Goal: Task Accomplishment & Management: Complete application form

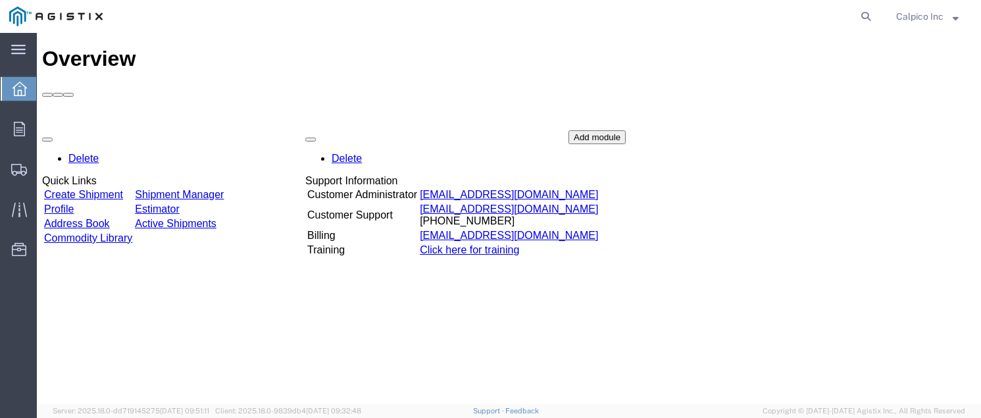
click at [123, 189] on link "Create Shipment" at bounding box center [83, 194] width 79 height 11
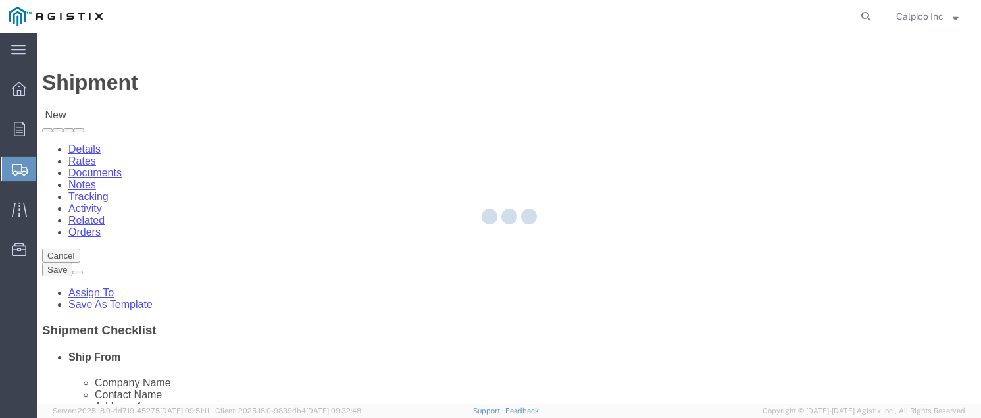
click at [277, 228] on div at bounding box center [509, 218] width 944 height 371
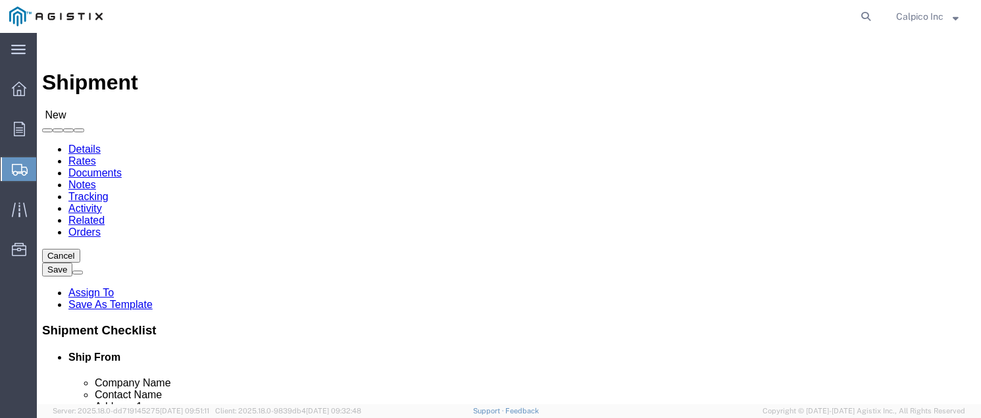
select select
click select "Select Calpico PG&E"
select select "9596"
click select "Select Calpico PG&E"
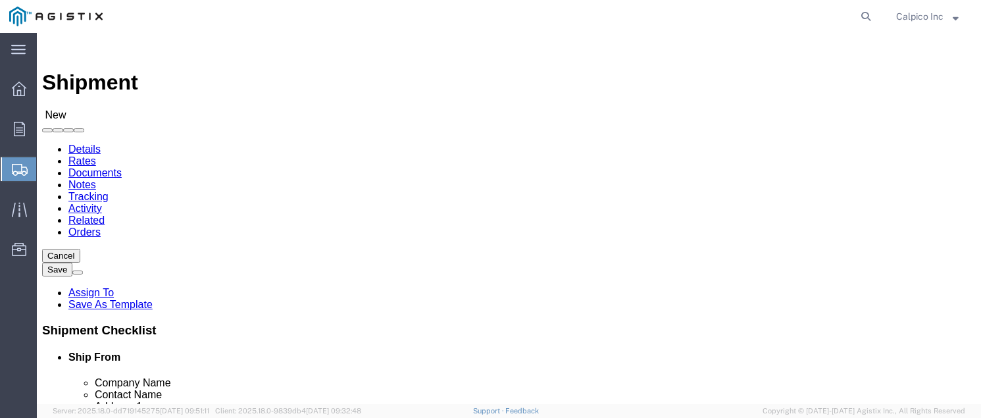
select select "PURCHORD"
select select
click select "Select All Others [GEOGRAPHIC_DATA] [GEOGRAPHIC_DATA] [GEOGRAPHIC_DATA] [GEOGRA…"
select select "19740"
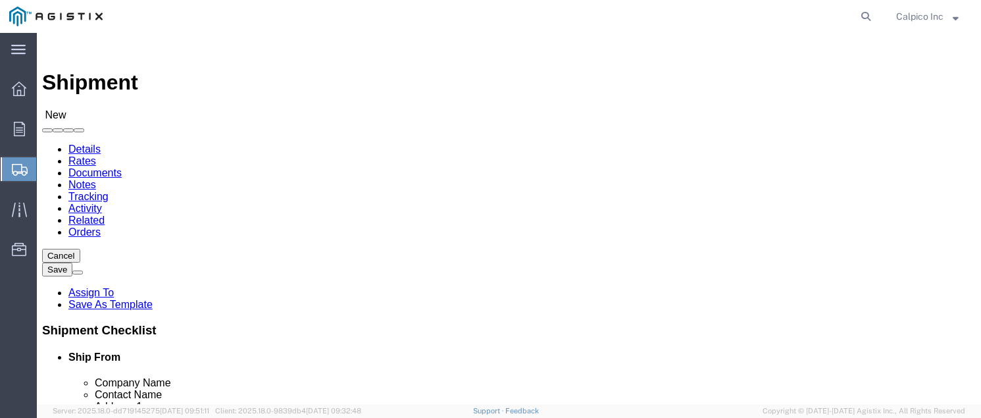
click select "Select All Others [GEOGRAPHIC_DATA] [GEOGRAPHIC_DATA] [GEOGRAPHIC_DATA] [GEOGRA…"
select select "MYPROFILE"
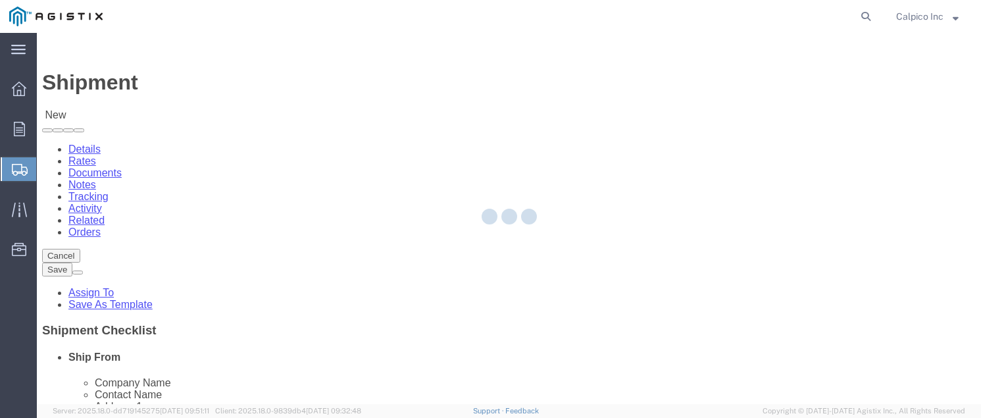
type input "CALPICO"
type input "Calpico Inc"
type input "[STREET_ADDRESS]"
type input "[GEOGRAPHIC_DATA]"
type input "94080"
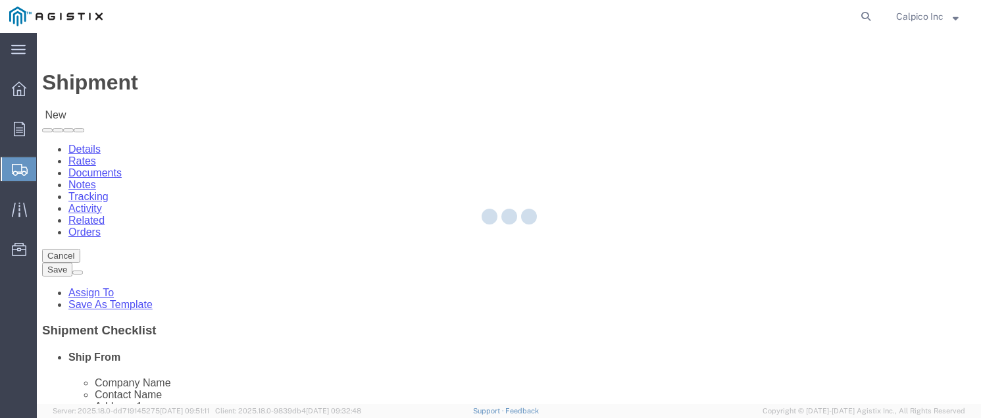
type input "6505882241"
type input "[EMAIL_ADDRESS][DOMAIN_NAME]"
checkbox input "true"
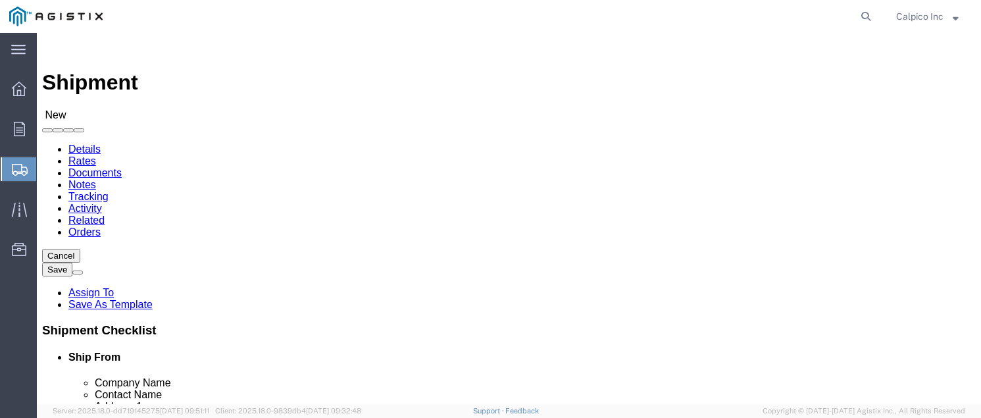
select select "CA"
click input "text"
type input "PG"
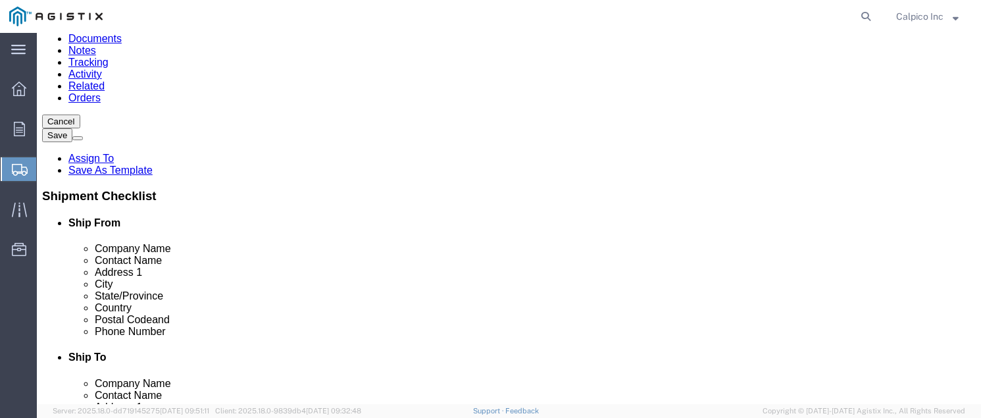
scroll to position [263, 0]
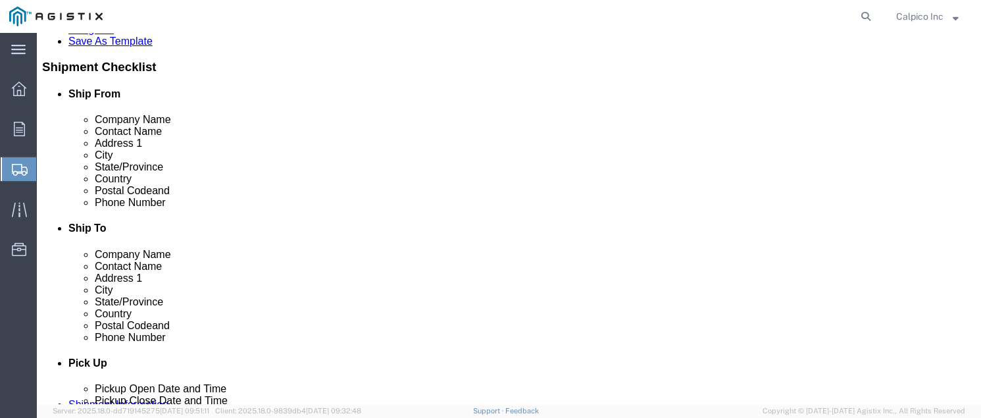
click strong "PGE FREMONT"
select select
type input "PGE FREMONT"
type input "PG&E"
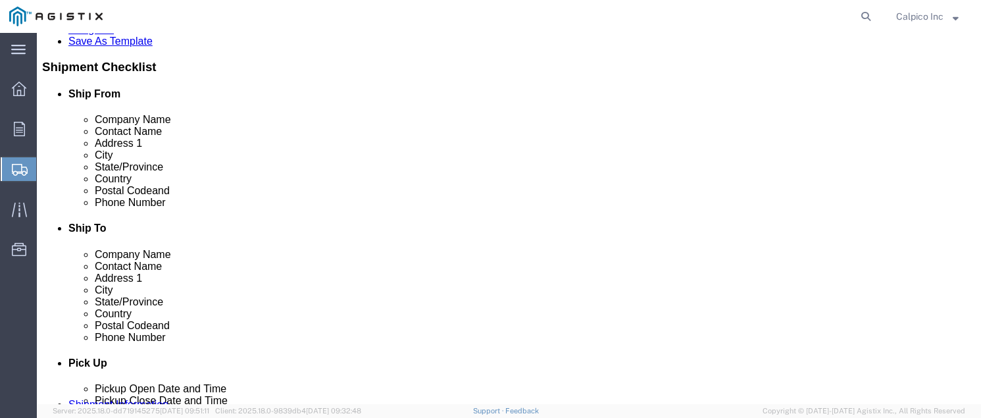
type input "[STREET_ADDRESS][PERSON_NAME]"
type input "FREMONT"
type input "94538"
type input "6505882241"
select select "CA"
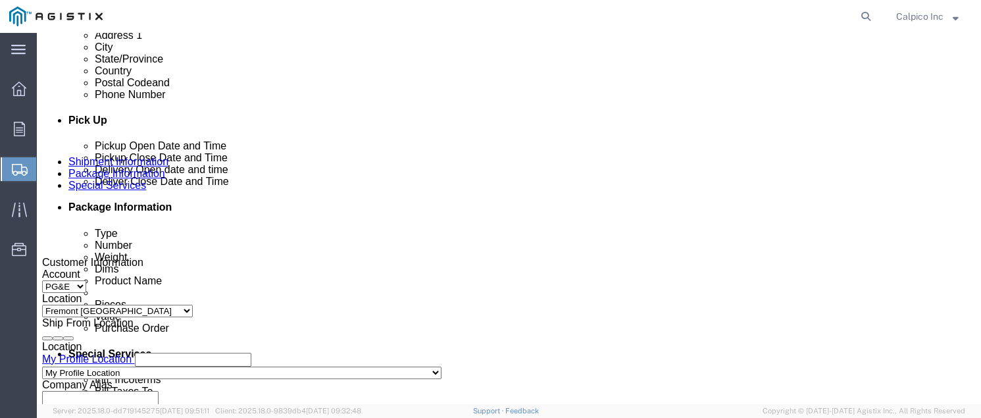
scroll to position [614, 0]
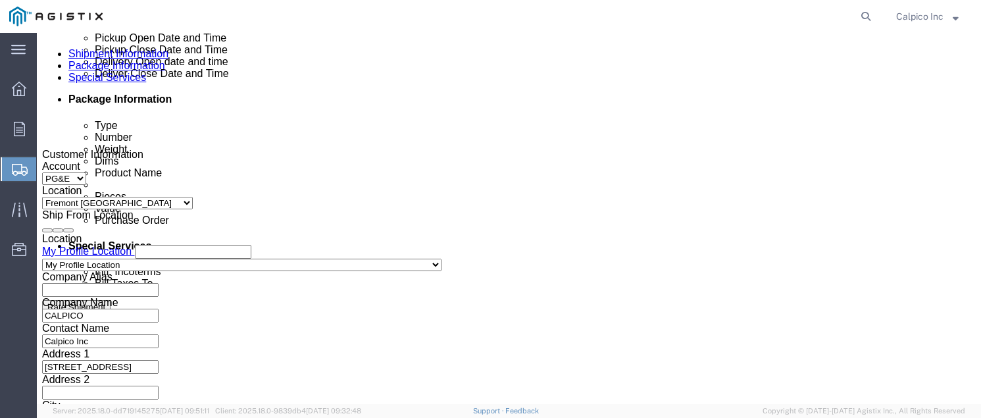
type input "PGE FREMONT"
click div "[DATE] 2:00 PM"
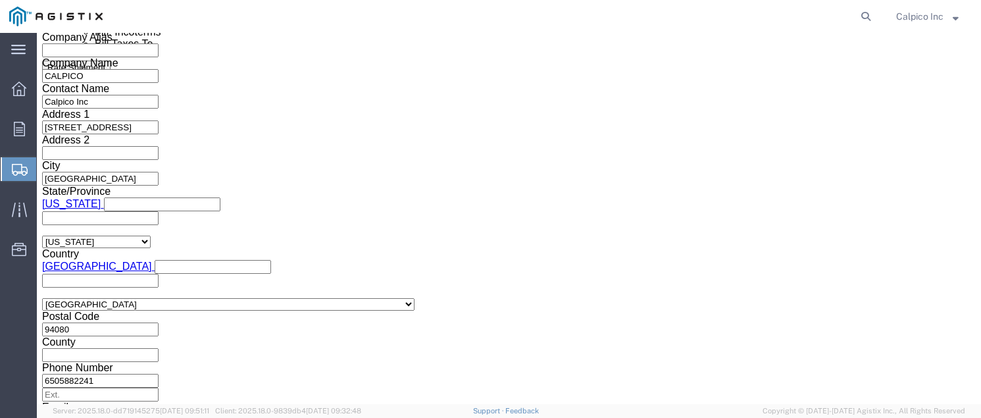
type input "3:00 PM"
click button "Apply"
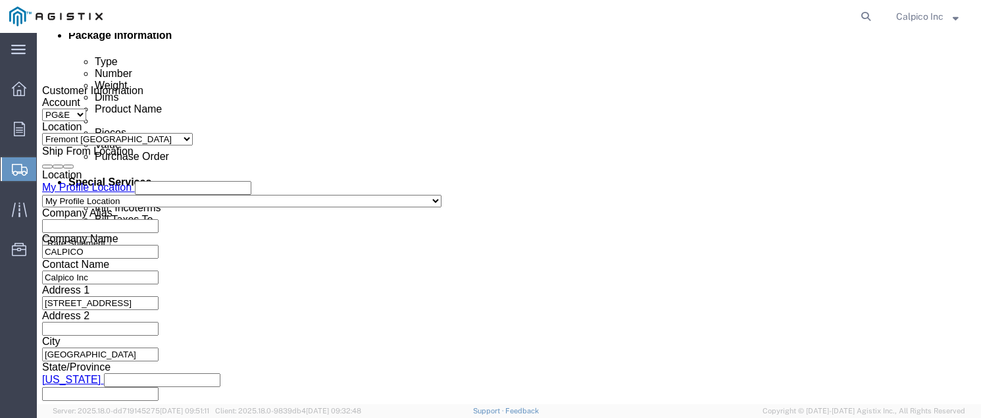
click div
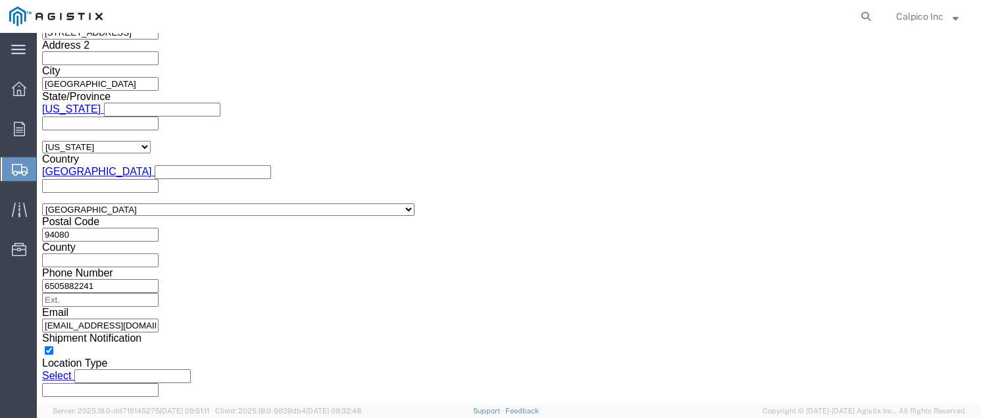
click button "Apply"
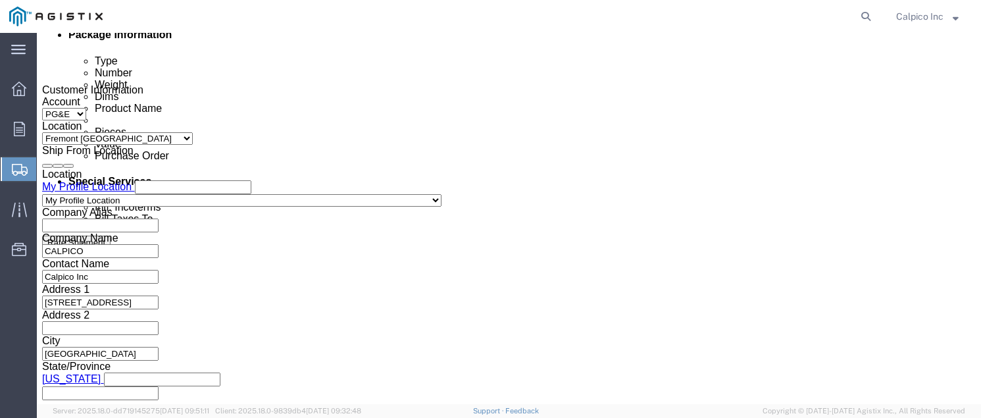
scroll to position [773, 0]
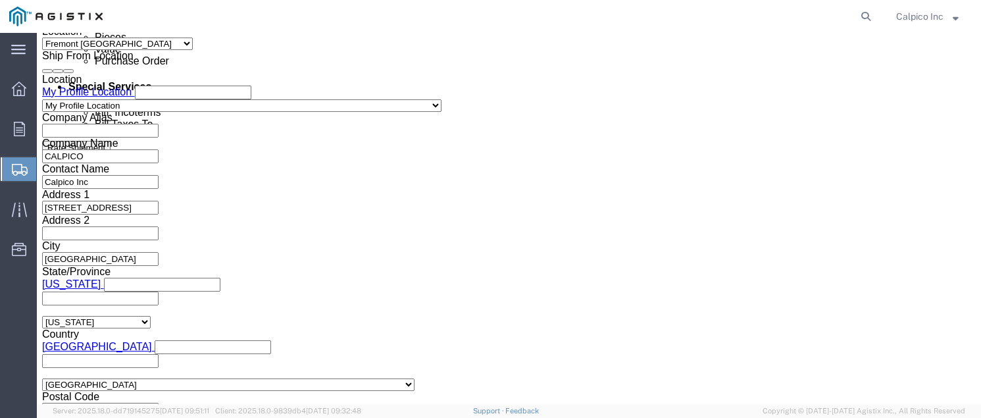
click div
click button "Apply"
click input "text"
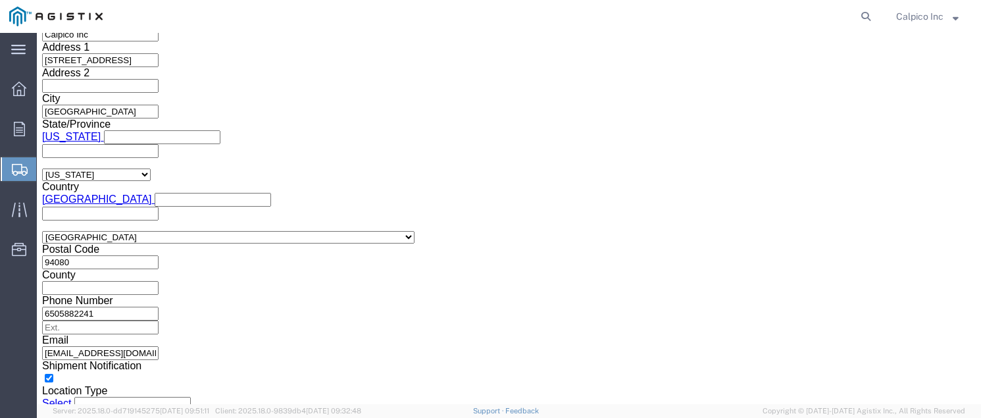
scroll to position [972, 0]
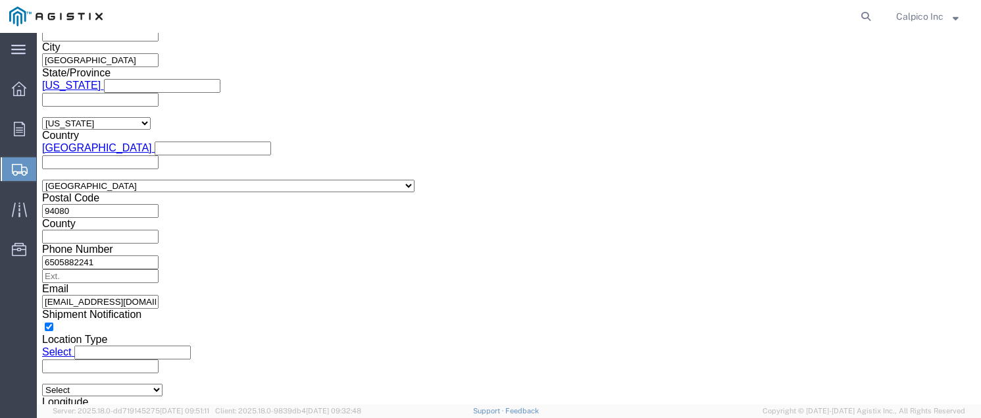
type input "3501419418"
click button "Continue"
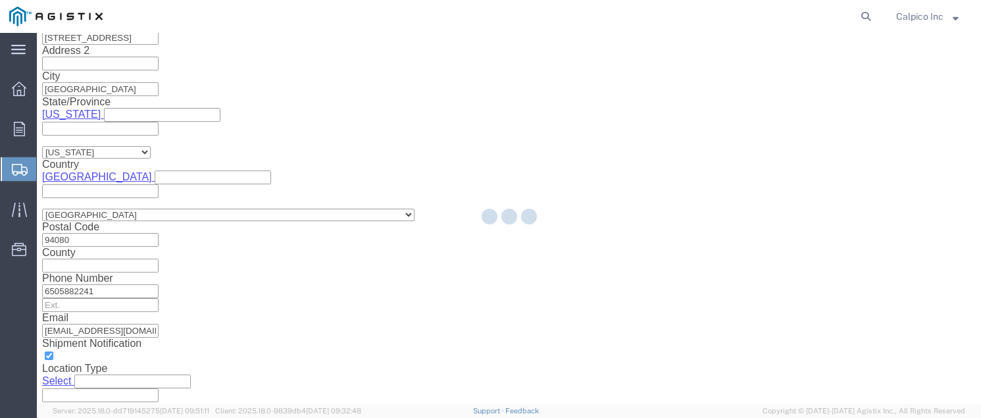
scroll to position [72, 0]
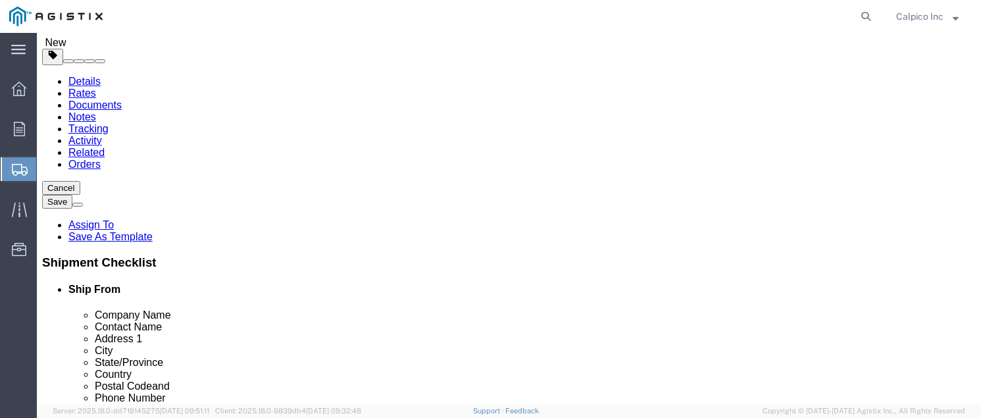
drag, startPoint x: 225, startPoint y: 211, endPoint x: 189, endPoint y: 186, distance: 44.0
click select "Select Bulk Bundle(s) Cardboard Box(es) Carton(s) Crate(s) Drum(s) (Fiberboard)…"
select select "YRPK"
click input "text"
type input "10"
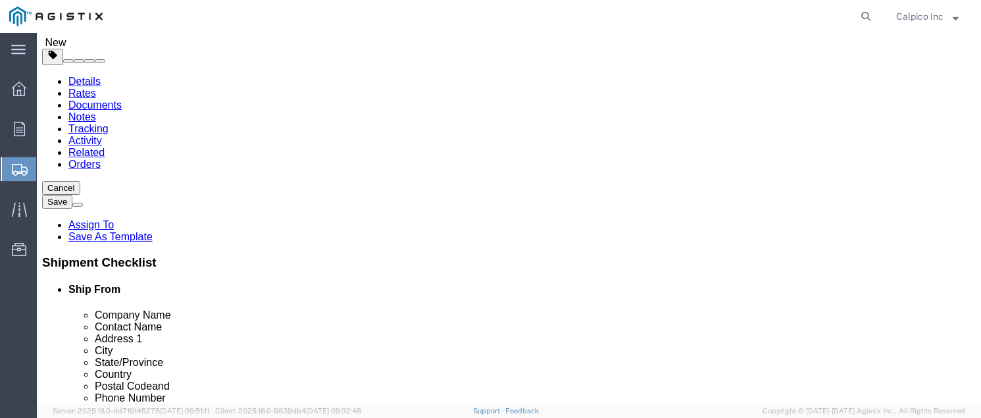
type input "10"
type input "7"
type input "2"
click link "Add Content"
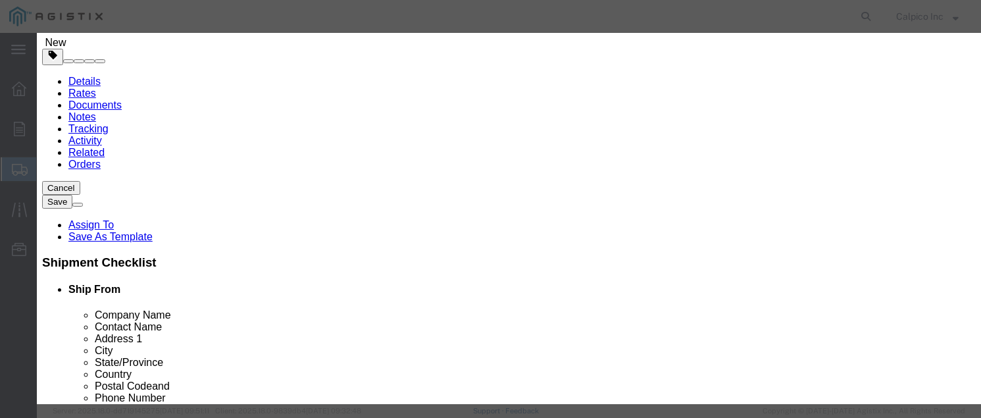
click input "text"
type input "1" x 1 1/4" PIPS"
type input "136"
type input "54.40"
click button "Save & Close"
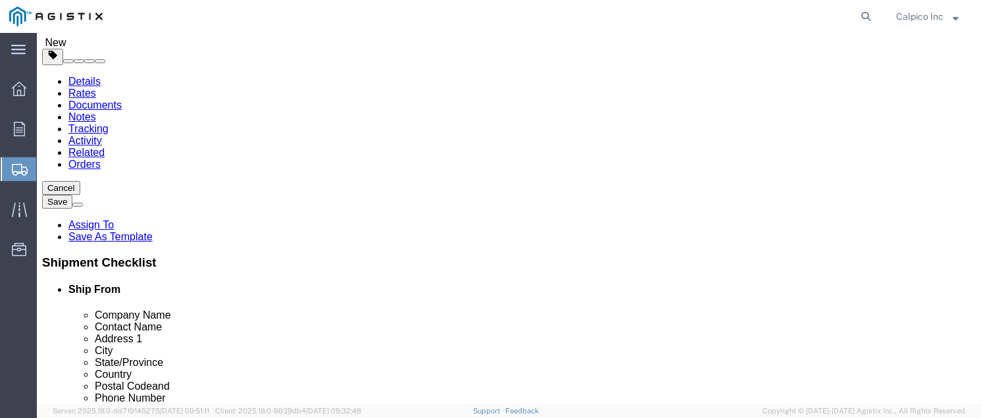
drag, startPoint x: 798, startPoint y: 345, endPoint x: 794, endPoint y: 336, distance: 10.6
click button "Rate Shipment"
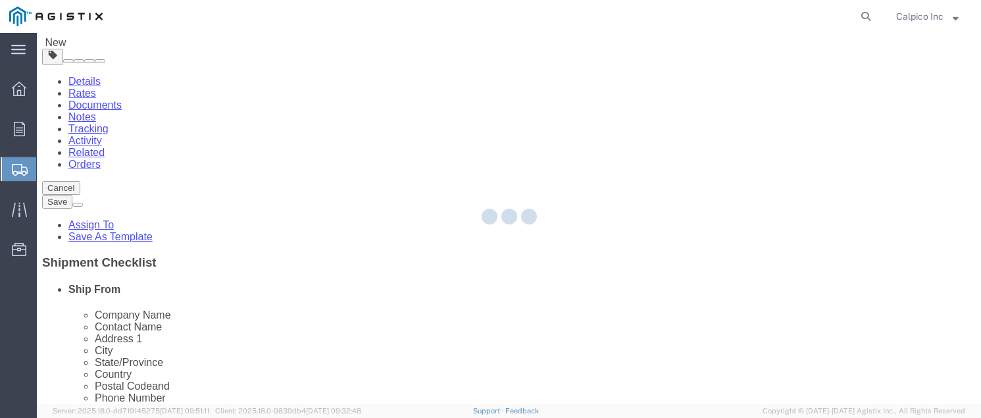
scroll to position [0, 0]
